Goal: Transaction & Acquisition: Obtain resource

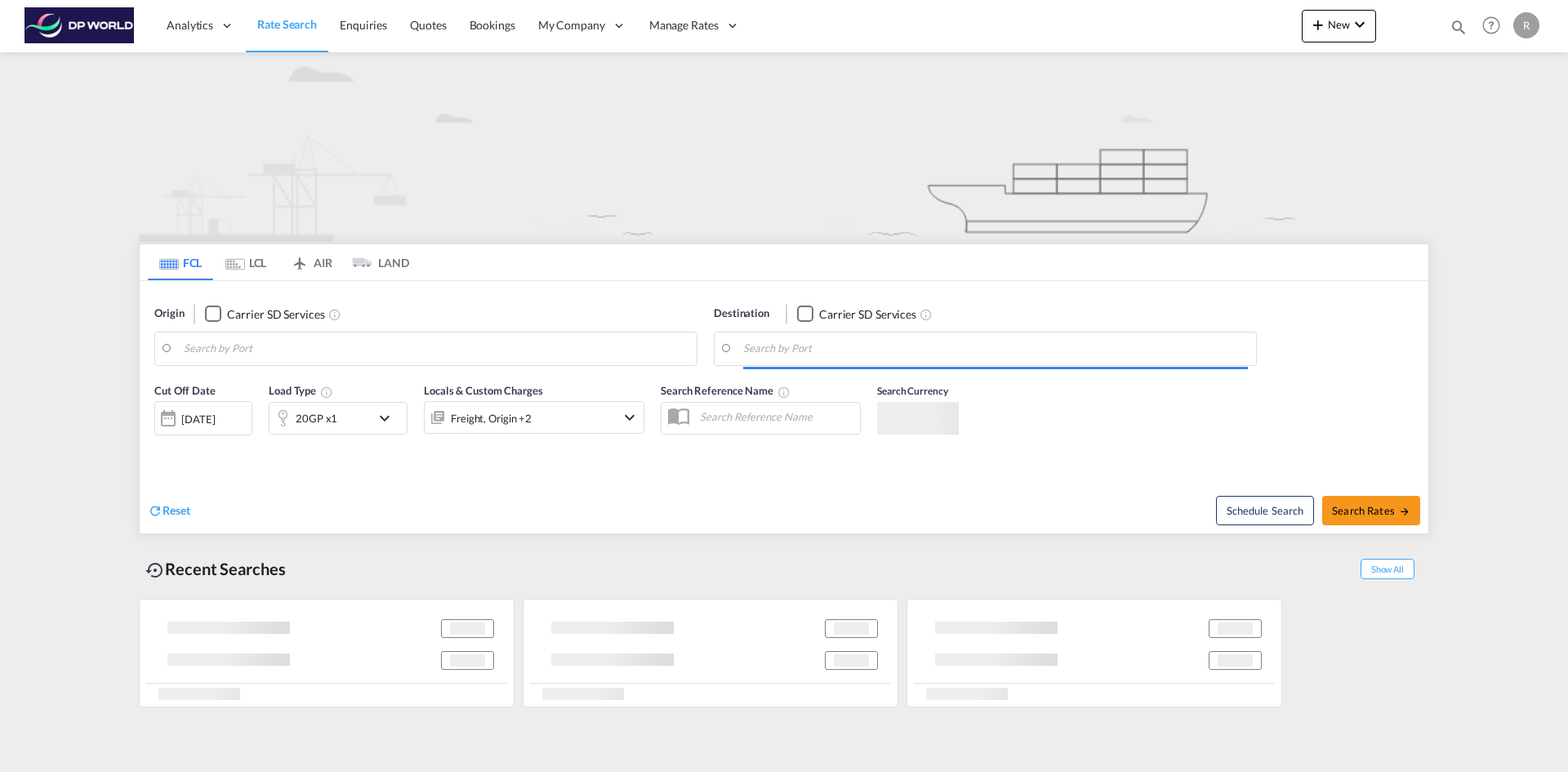
type input "Ningbo, CNNGB"
type input "[US_STATE], [GEOGRAPHIC_DATA], USNYC"
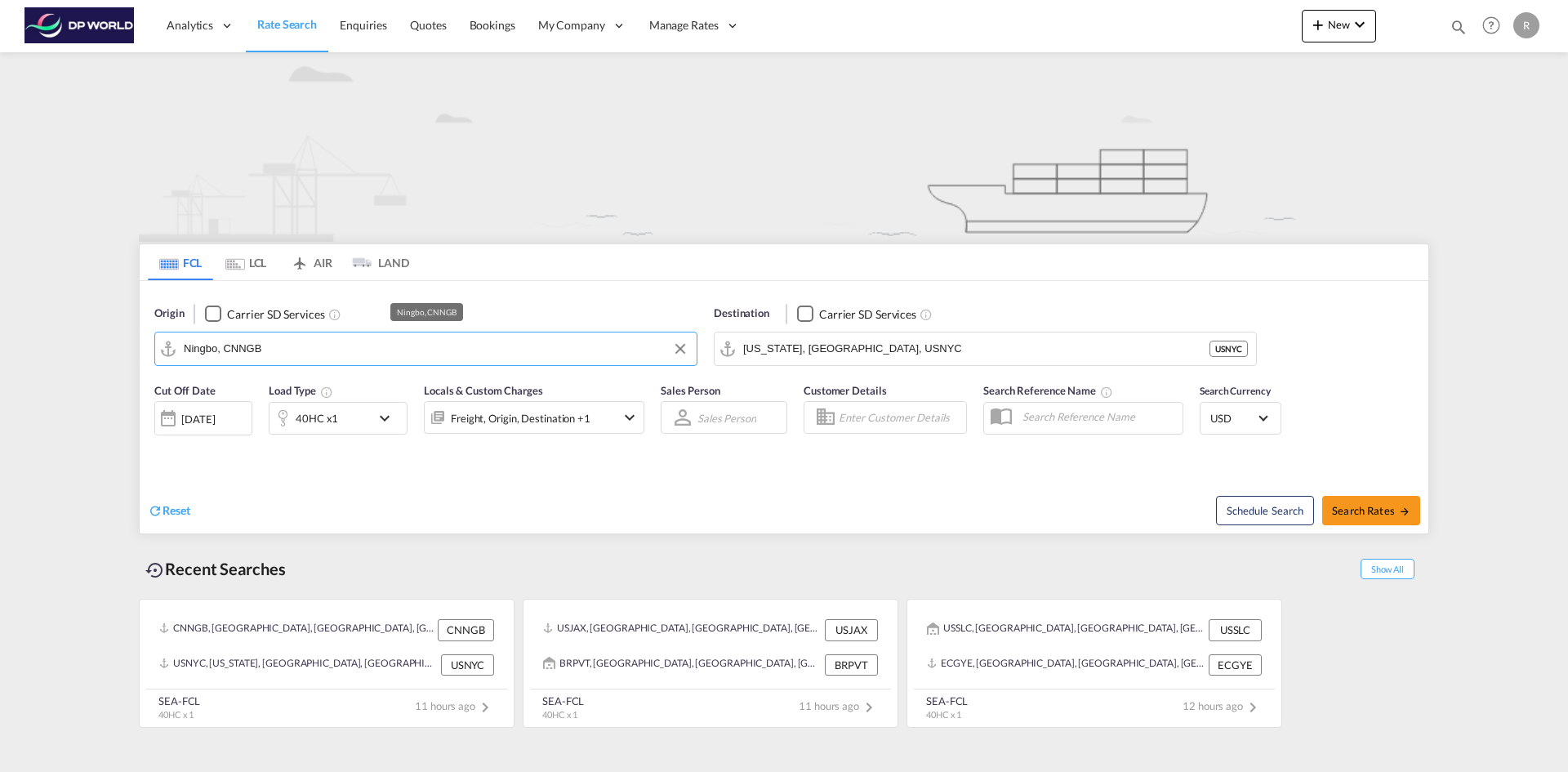
click at [301, 351] on input "Ningbo, CNNGB" at bounding box center [436, 349] width 505 height 24
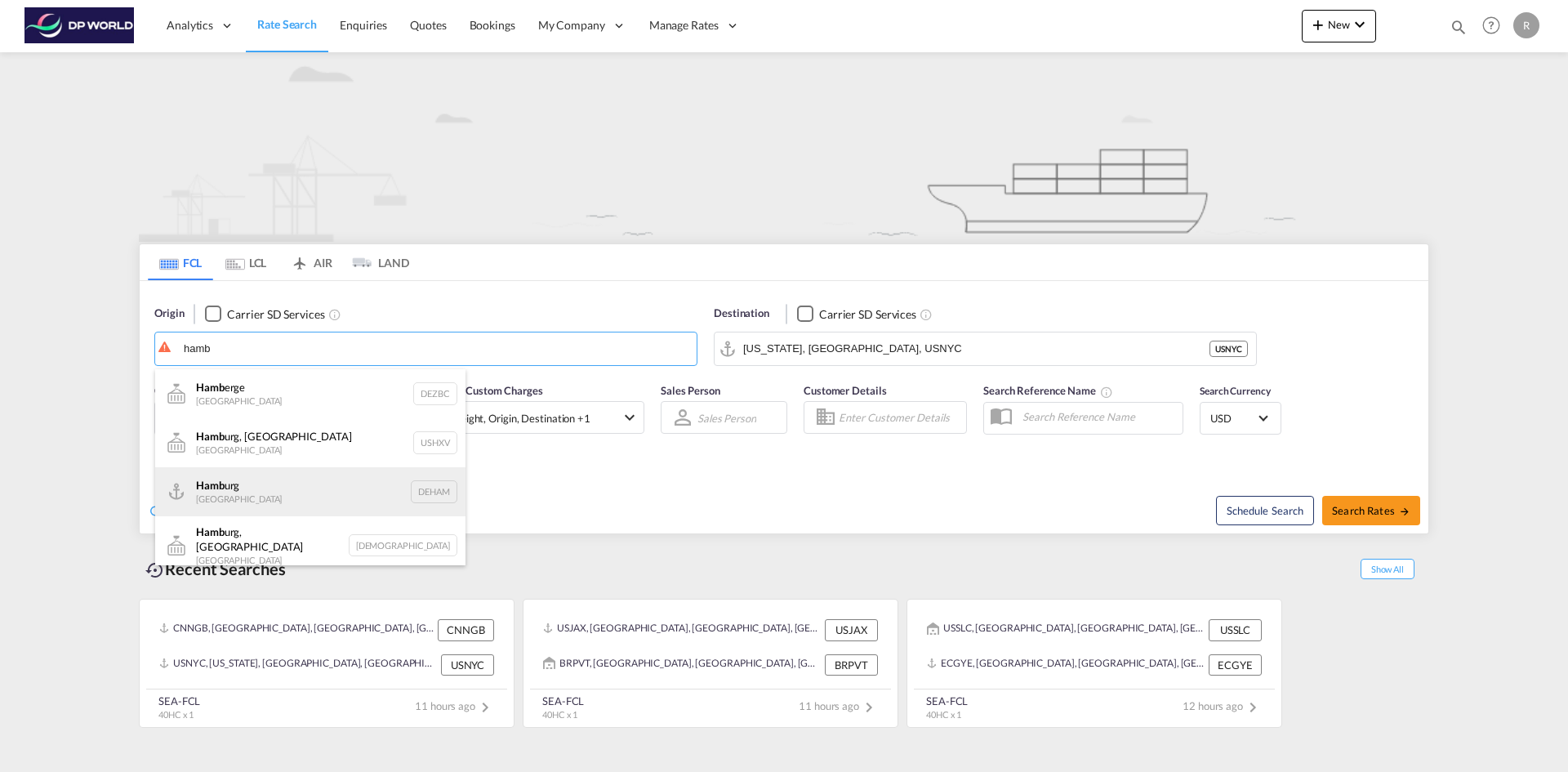
click at [242, 494] on div "Hamb urg [GEOGRAPHIC_DATA] DEHAM" at bounding box center [310, 492] width 310 height 49
type input "[GEOGRAPHIC_DATA], [GEOGRAPHIC_DATA]"
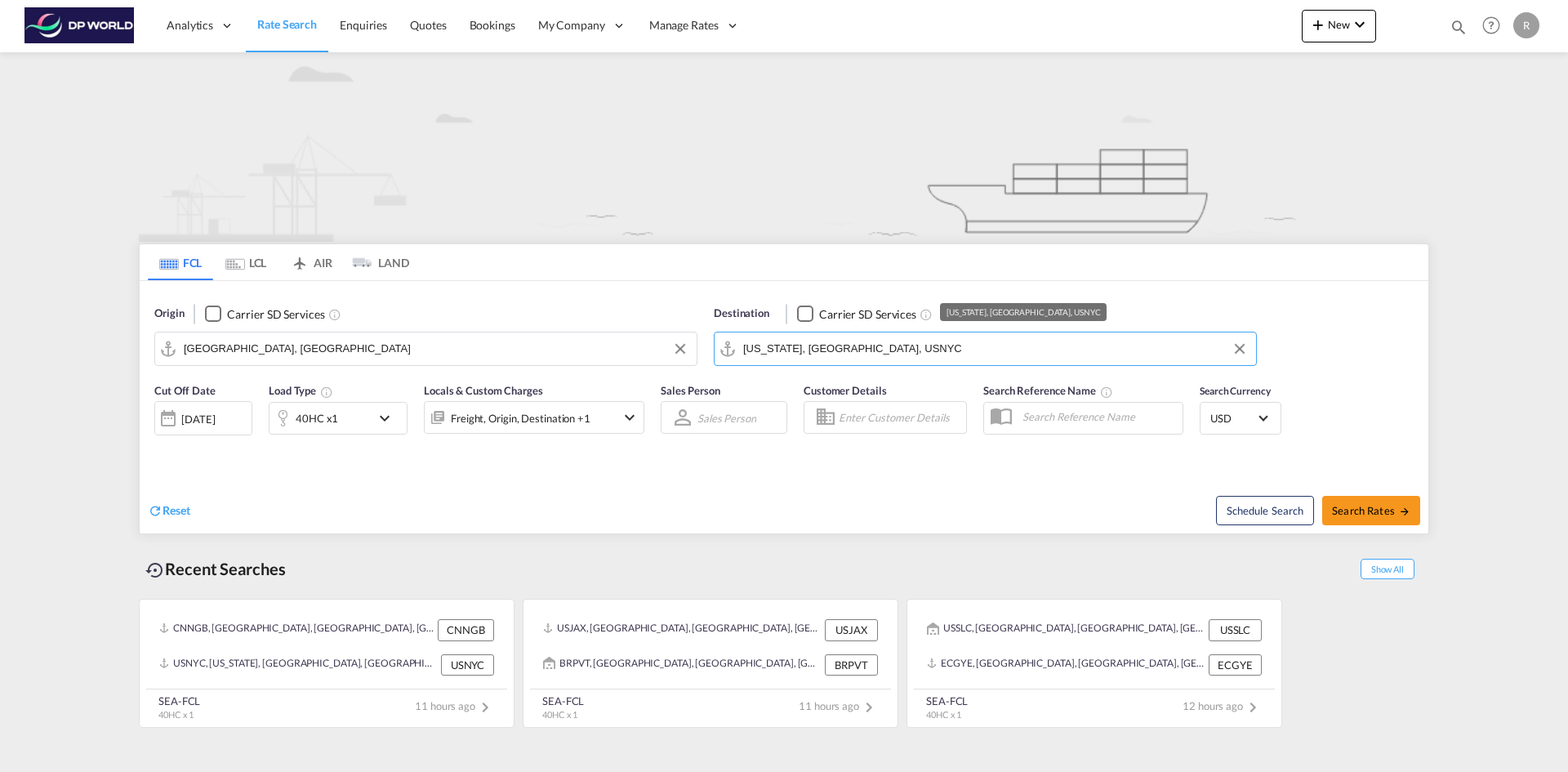
click at [896, 350] on input "[US_STATE], [GEOGRAPHIC_DATA], USNYC" at bounding box center [995, 349] width 505 height 24
type input "santos"
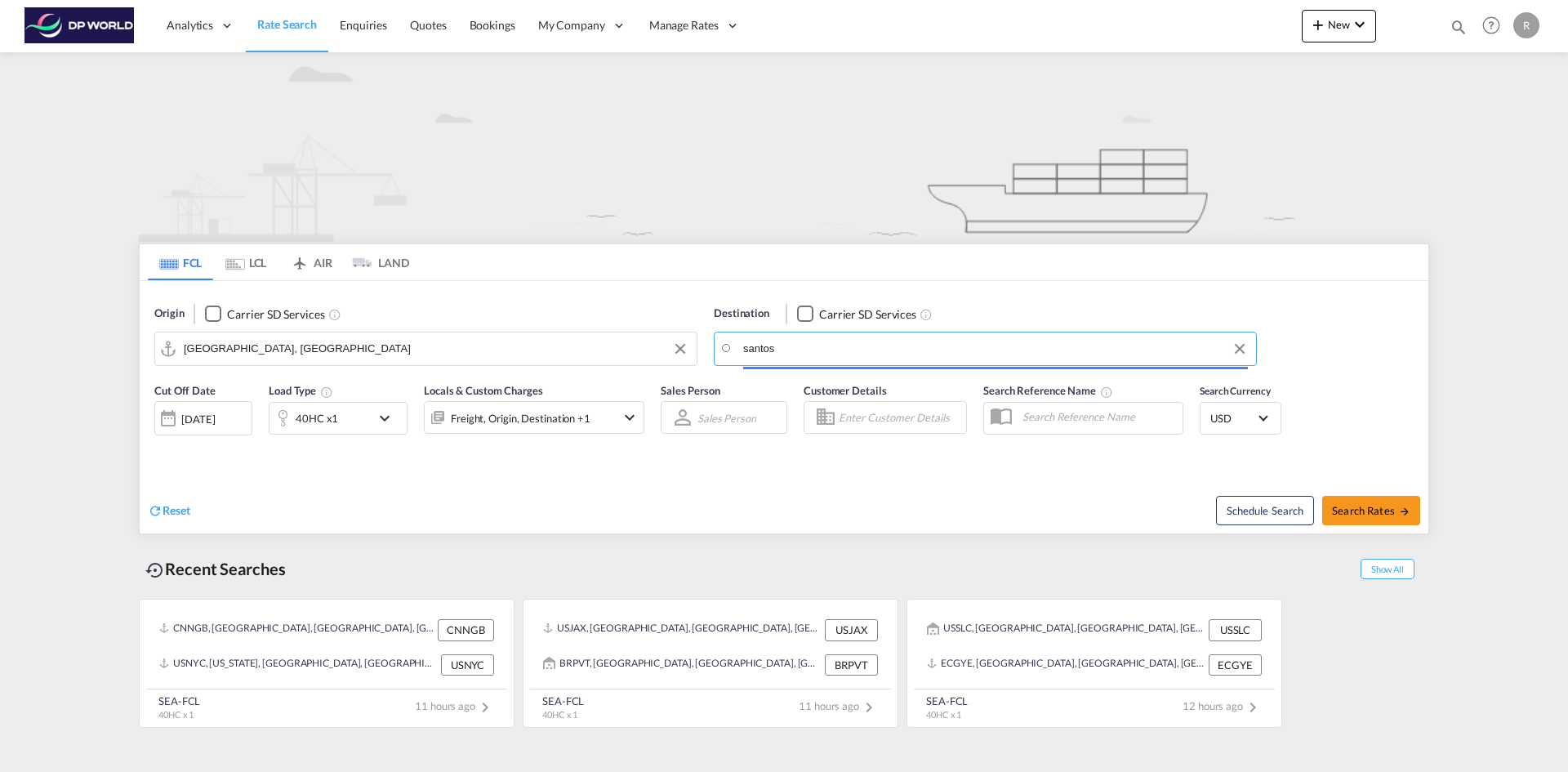
click at [801, 351] on input "santos" at bounding box center [995, 349] width 505 height 24
drag, startPoint x: 809, startPoint y: 348, endPoint x: 711, endPoint y: 347, distance: 98.0
click at [711, 347] on div "Destination Carrier SD Services [PERSON_NAME]" at bounding box center [986, 335] width 560 height 77
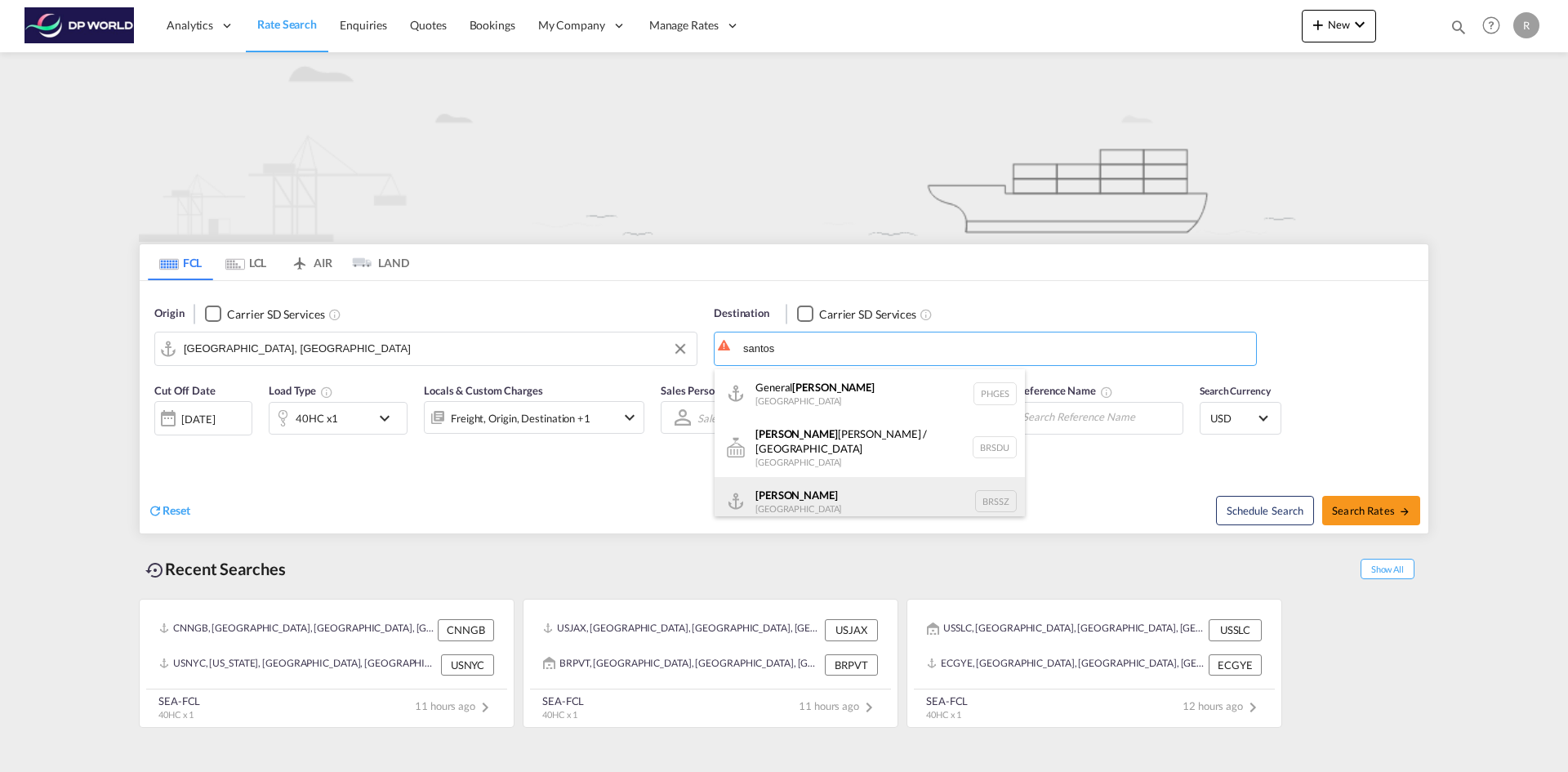
click at [815, 491] on div "[PERSON_NAME] [GEOGRAPHIC_DATA] BRSSZ" at bounding box center [870, 501] width 310 height 49
type input "[PERSON_NAME], BRSSZ"
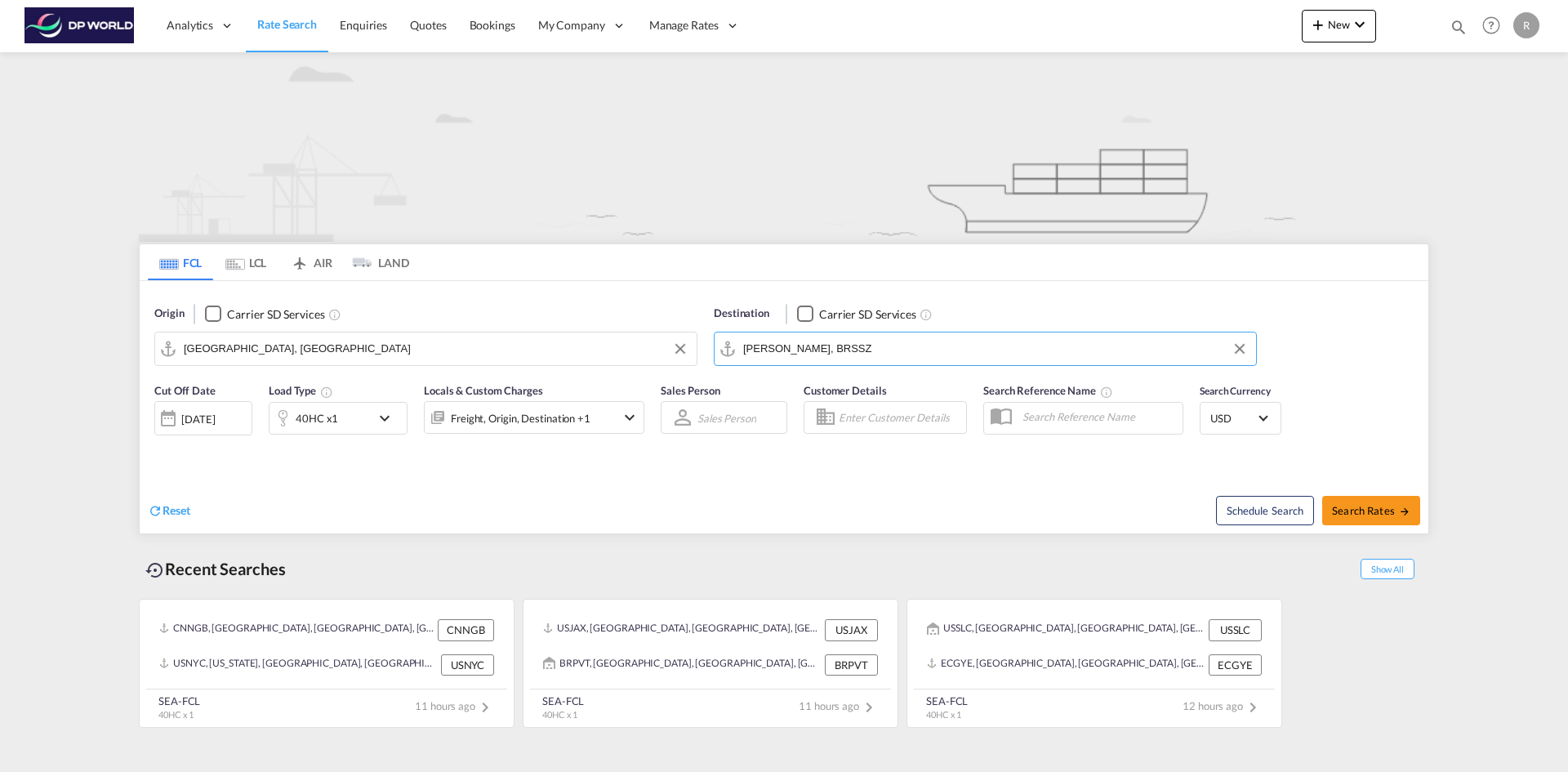
click at [214, 417] on div "[DATE]" at bounding box center [198, 419] width 34 height 15
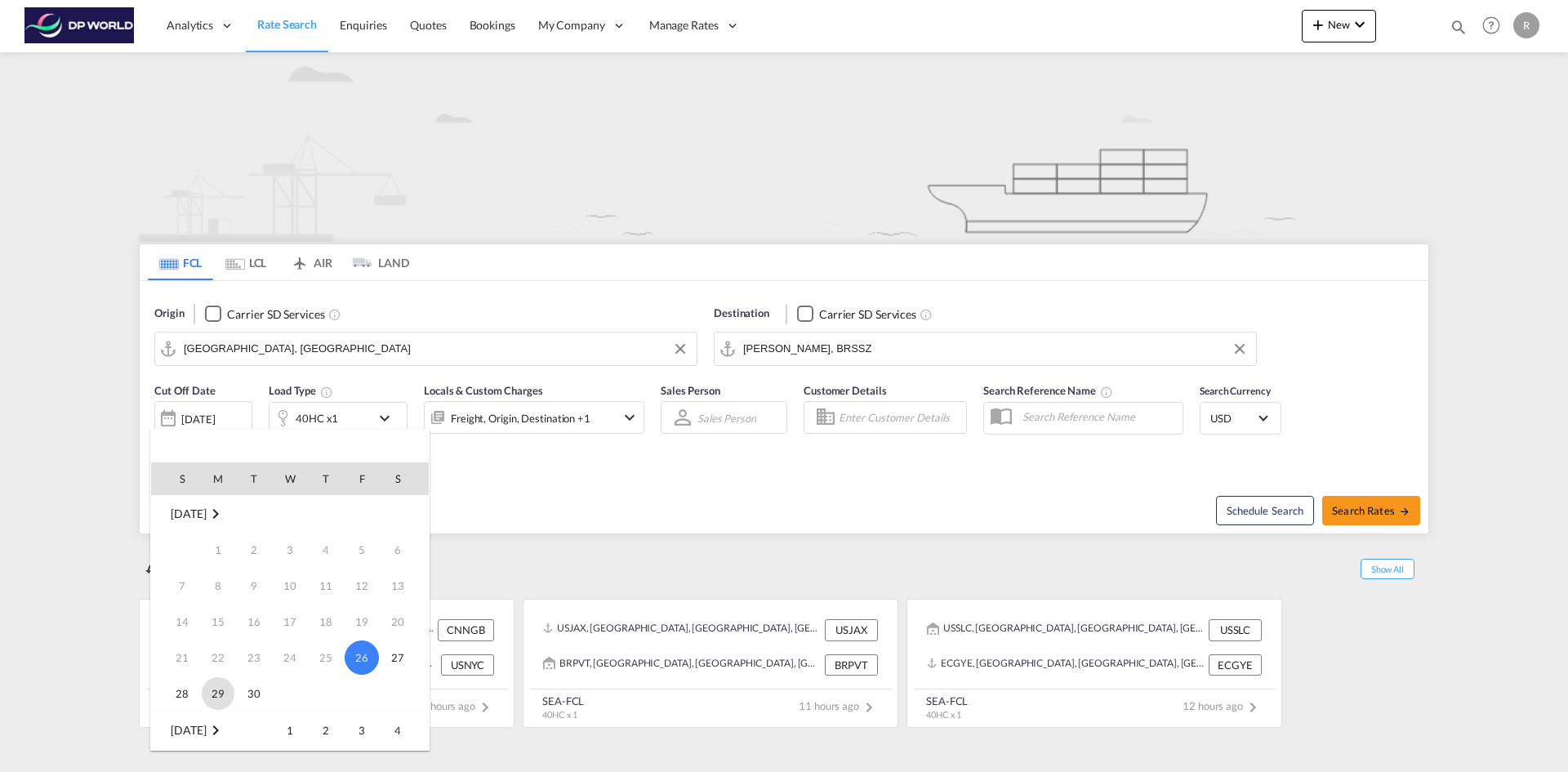
click at [211, 684] on span "29" at bounding box center [218, 694] width 33 height 33
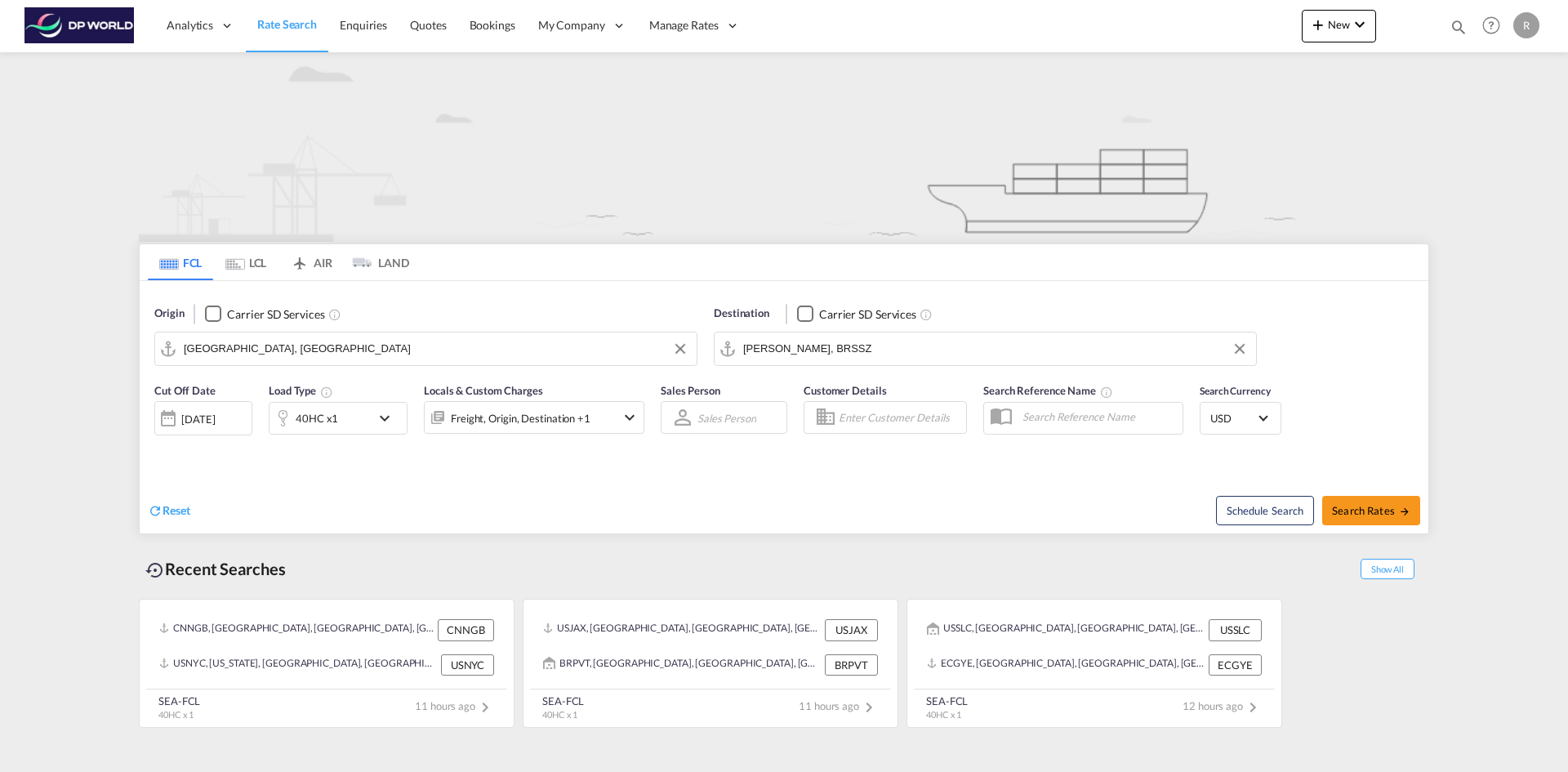
click at [479, 500] on div "Reset" at bounding box center [468, 498] width 641 height 45
click at [1385, 516] on span "Search Rates" at bounding box center [1371, 510] width 78 height 13
type input "DEHAM to BRSSZ / [DATE]"
